Goal: Task Accomplishment & Management: Use online tool/utility

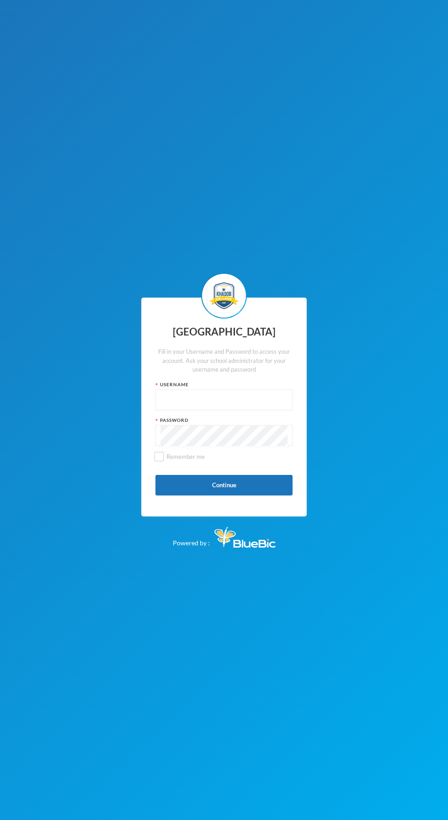
scroll to position [2, 0]
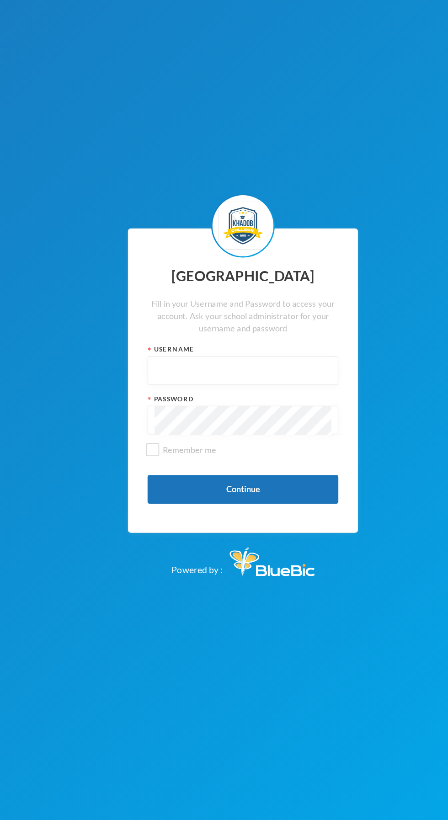
click at [228, 410] on input "text" at bounding box center [223, 400] width 127 height 21
type input "admin"
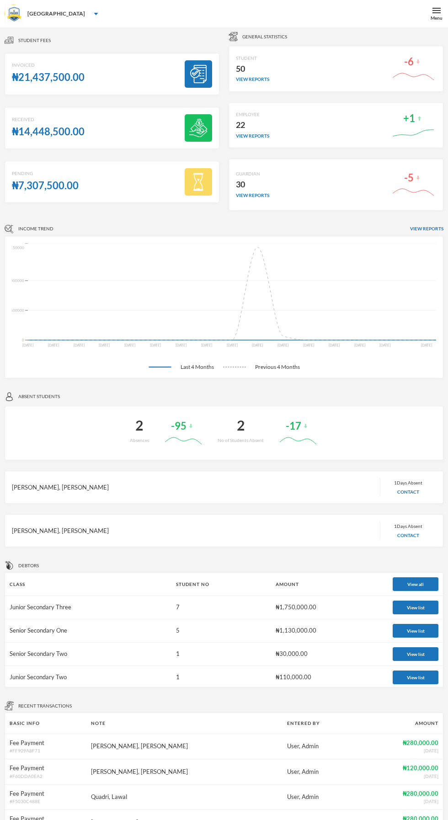
click at [440, 16] on div "Menu" at bounding box center [436, 18] width 12 height 7
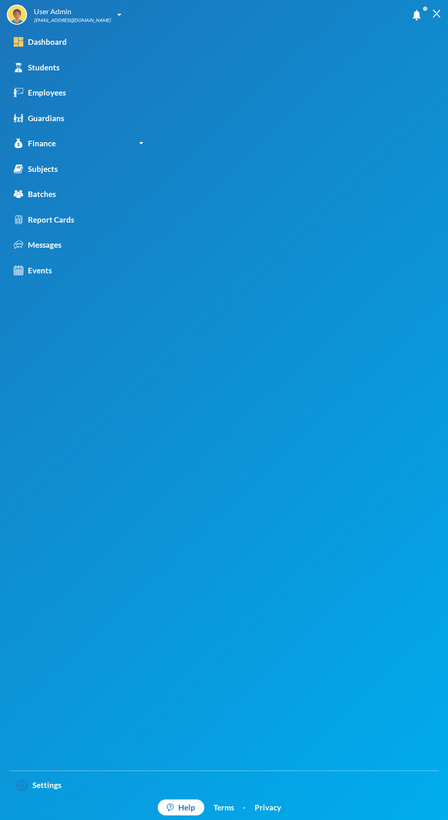
click at [73, 217] on div "Report Cards" at bounding box center [44, 220] width 60 height 12
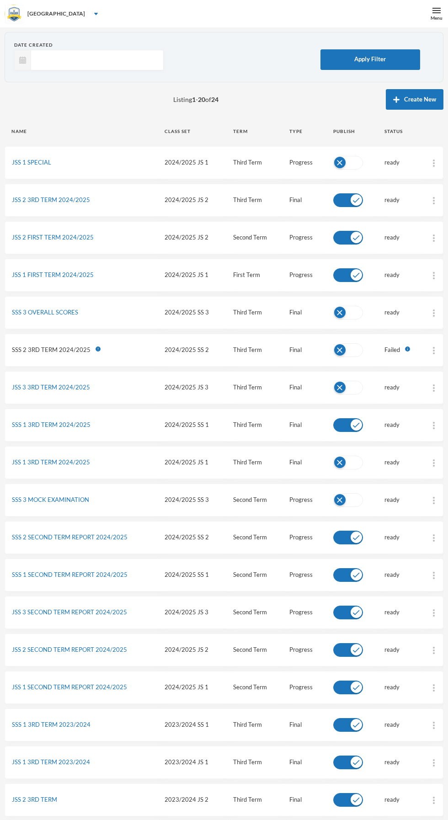
click at [71, 460] on link "JSS 1 3RD TERM 2024/2025" at bounding box center [51, 461] width 78 height 7
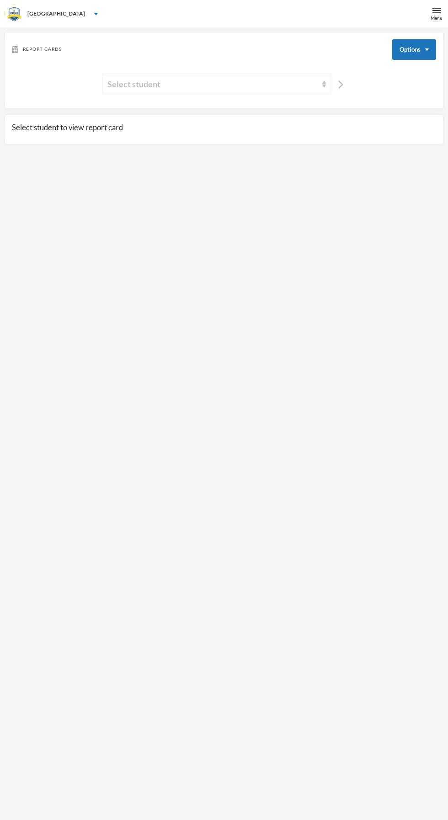
click at [302, 84] on div "Select student" at bounding box center [212, 84] width 210 height 13
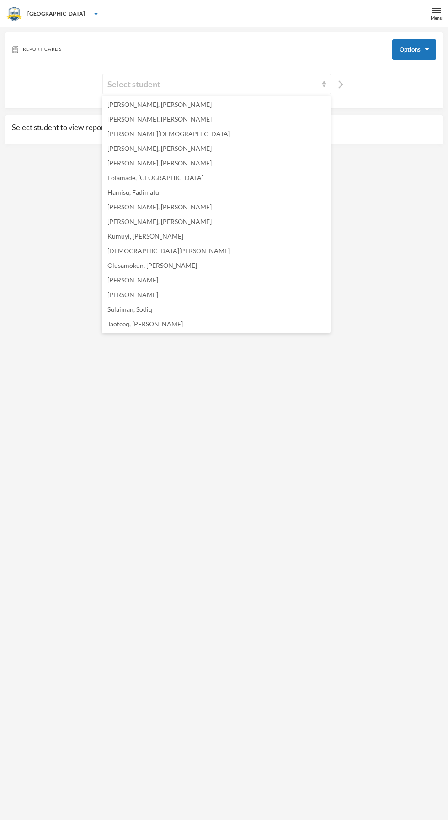
click at [174, 165] on span "[PERSON_NAME], [PERSON_NAME]" at bounding box center [159, 163] width 104 height 8
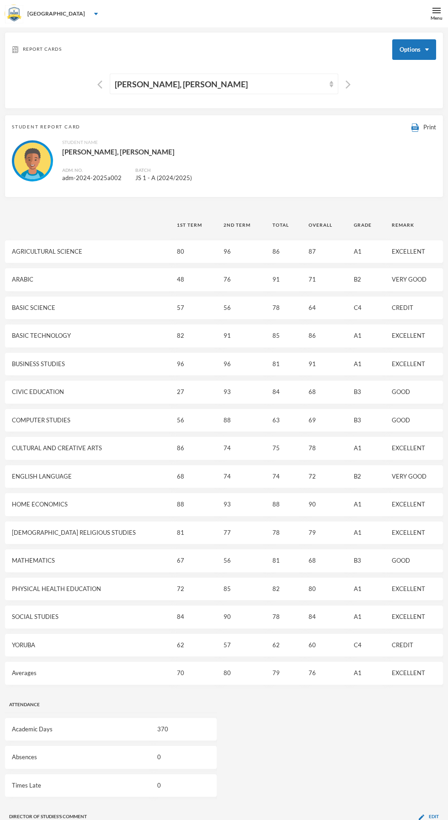
click at [429, 127] on span "Print" at bounding box center [429, 126] width 13 height 7
